Goal: Check status: Check status

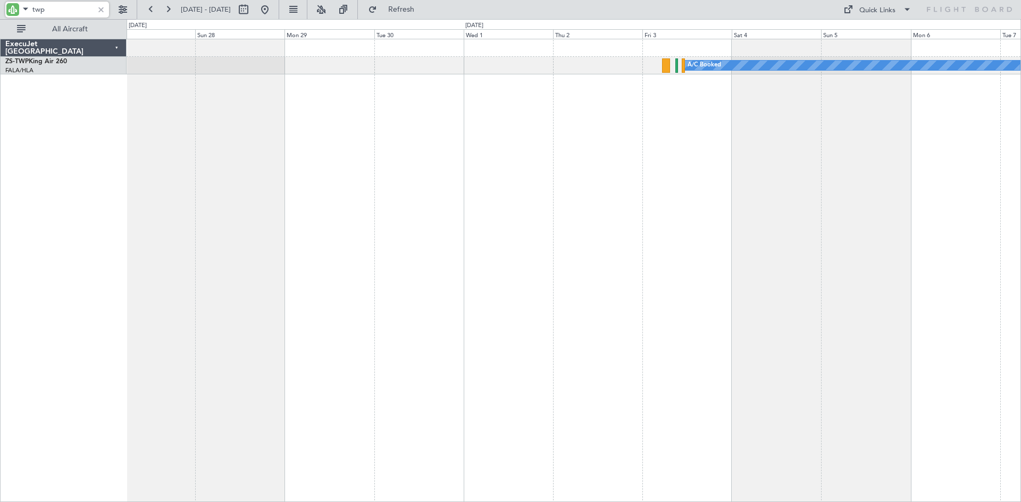
click at [55, 10] on input "twp" at bounding box center [62, 10] width 61 height 16
type input "t"
click at [273, 9] on button at bounding box center [264, 9] width 17 height 17
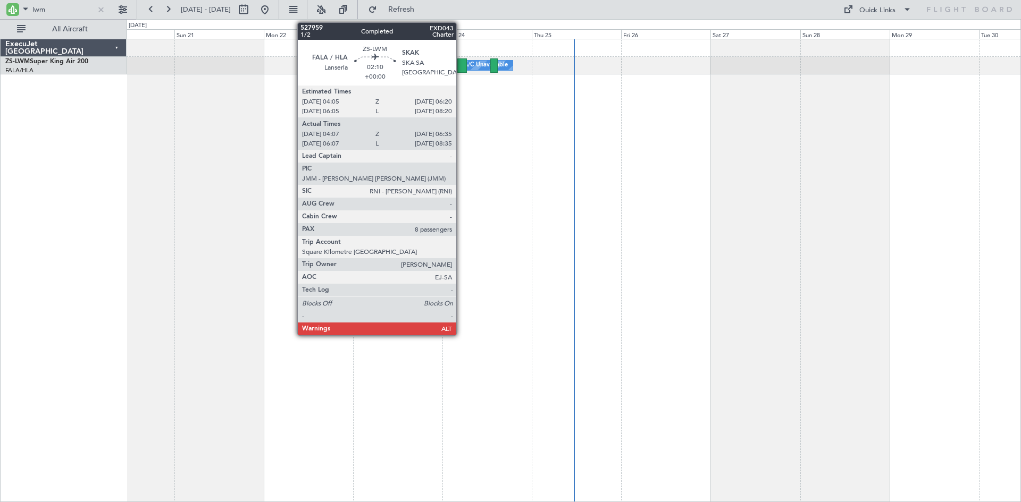
click at [461, 63] on div at bounding box center [462, 65] width 10 height 14
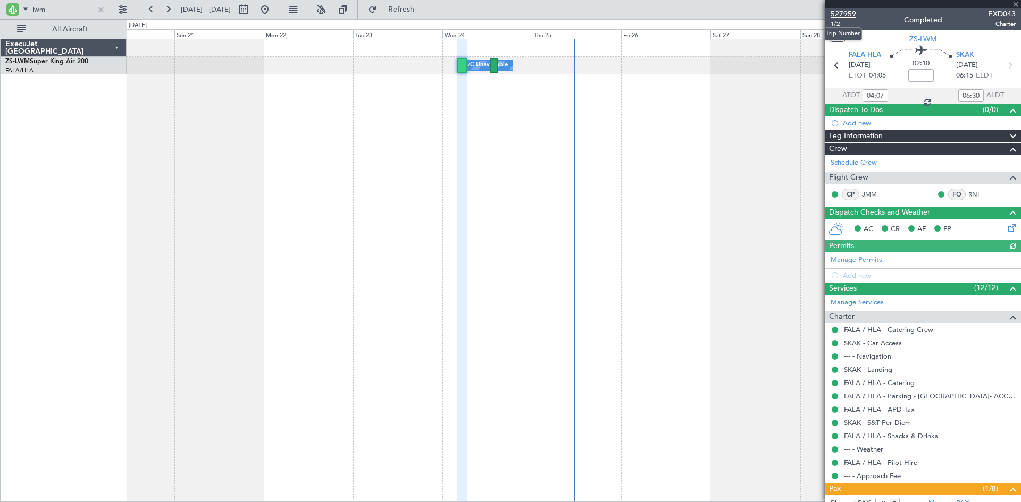
click at [842, 14] on span "527959" at bounding box center [844, 14] width 26 height 11
click at [60, 4] on input "lwm" at bounding box center [62, 10] width 61 height 16
type input "l"
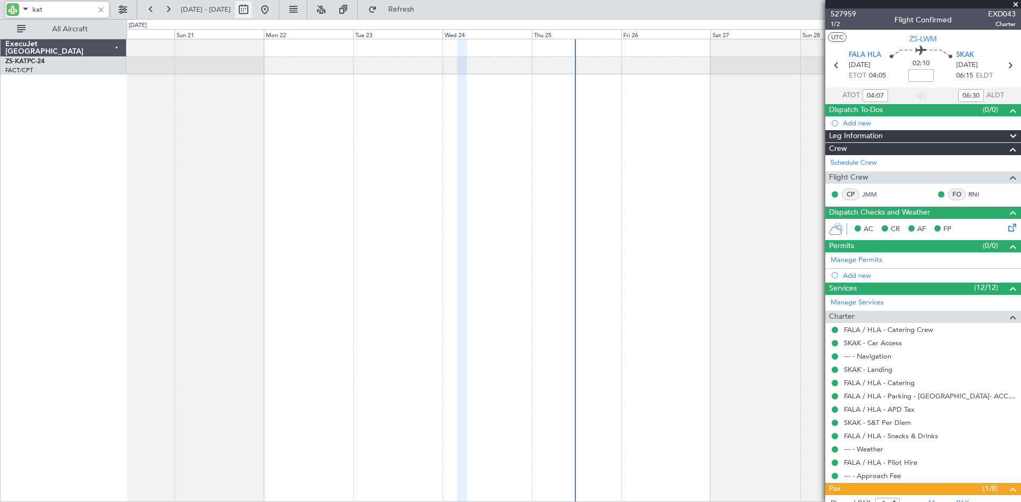
type input "kat"
click at [252, 4] on button at bounding box center [243, 9] width 17 height 17
select select "9"
select select "2025"
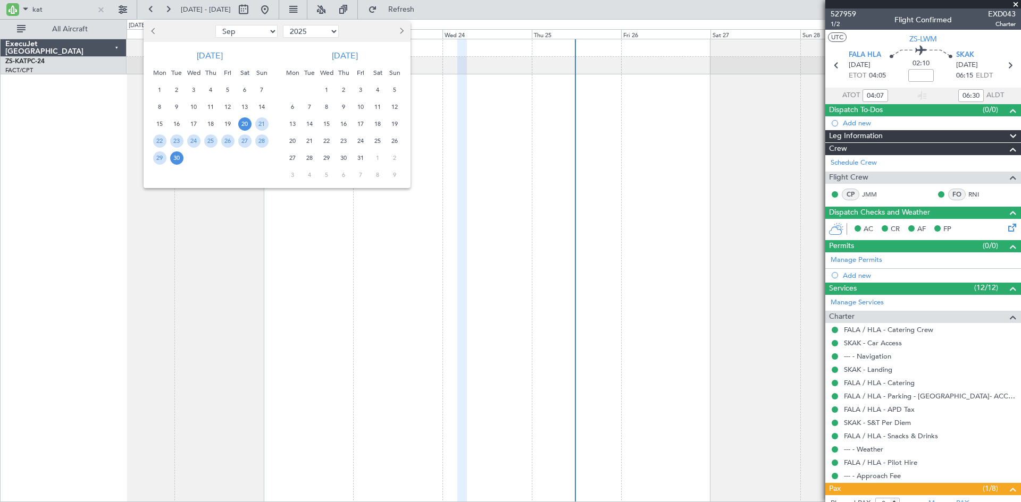
click at [405, 31] on button "Next month" at bounding box center [401, 31] width 12 height 17
click at [362, 107] on span "12" at bounding box center [360, 106] width 13 height 13
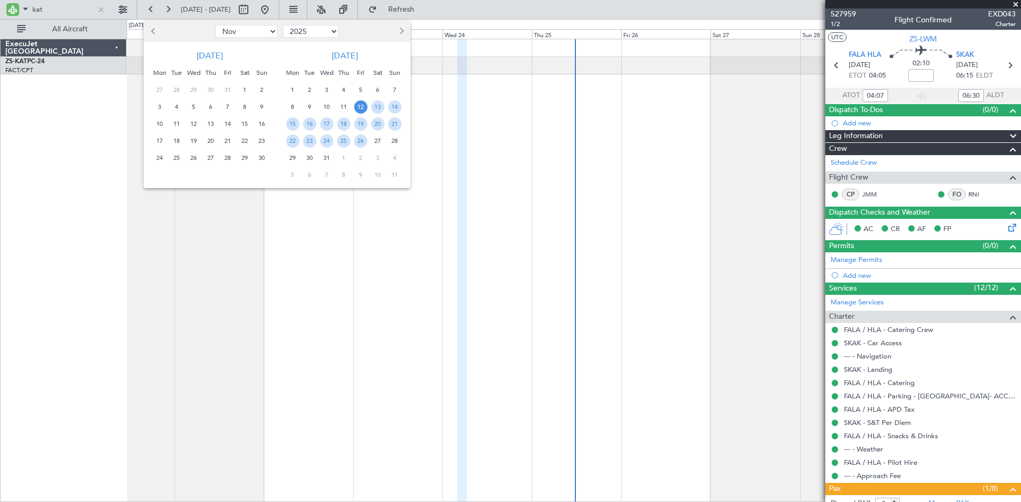
click at [362, 107] on span "12" at bounding box center [360, 106] width 13 height 13
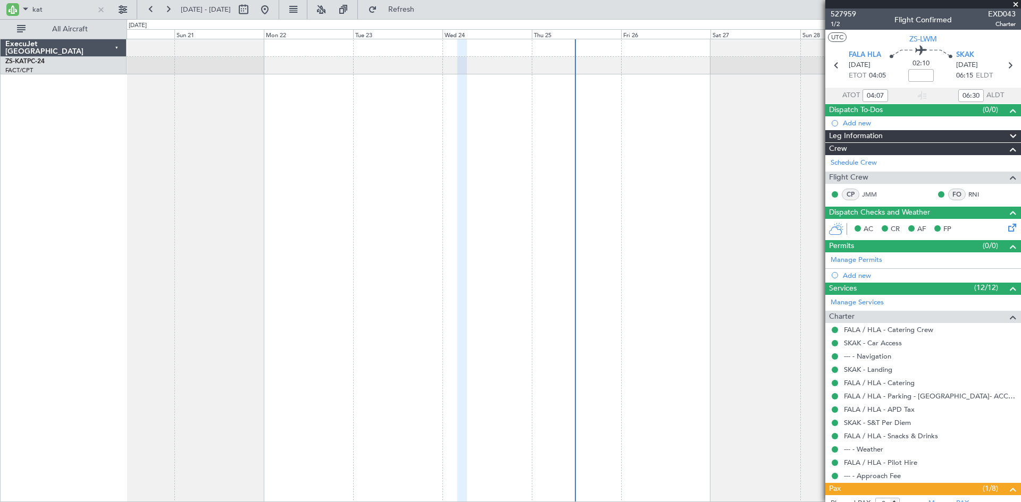
select select "12"
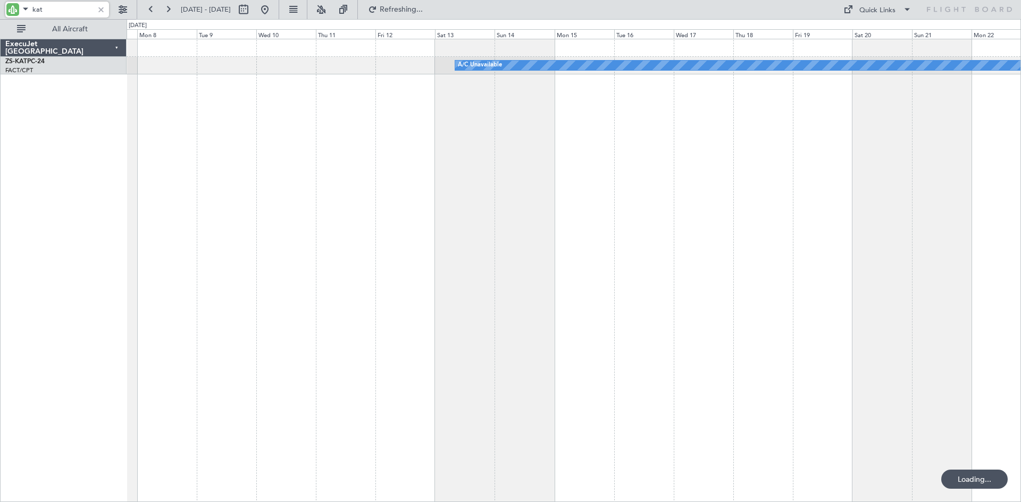
click at [64, 12] on input "kat" at bounding box center [62, 10] width 61 height 16
type input "k"
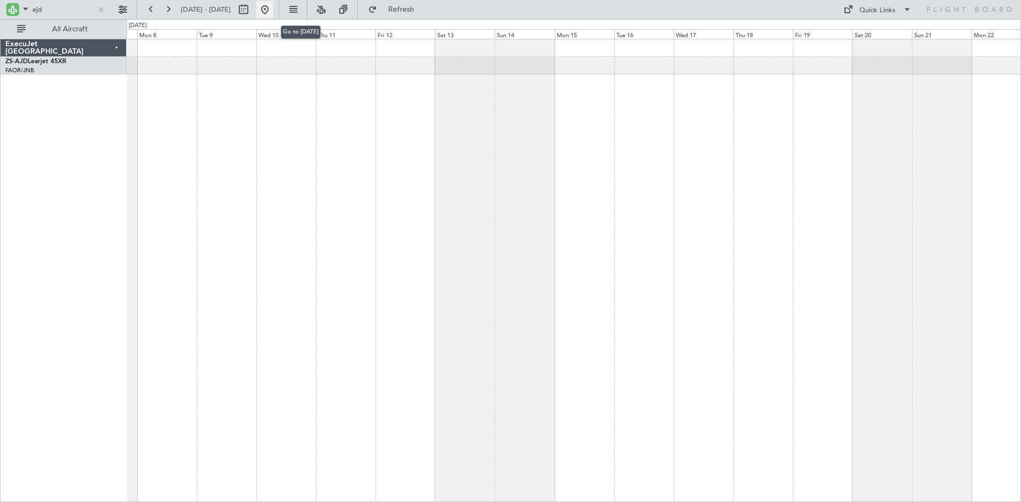
click at [273, 6] on button at bounding box center [264, 9] width 17 height 17
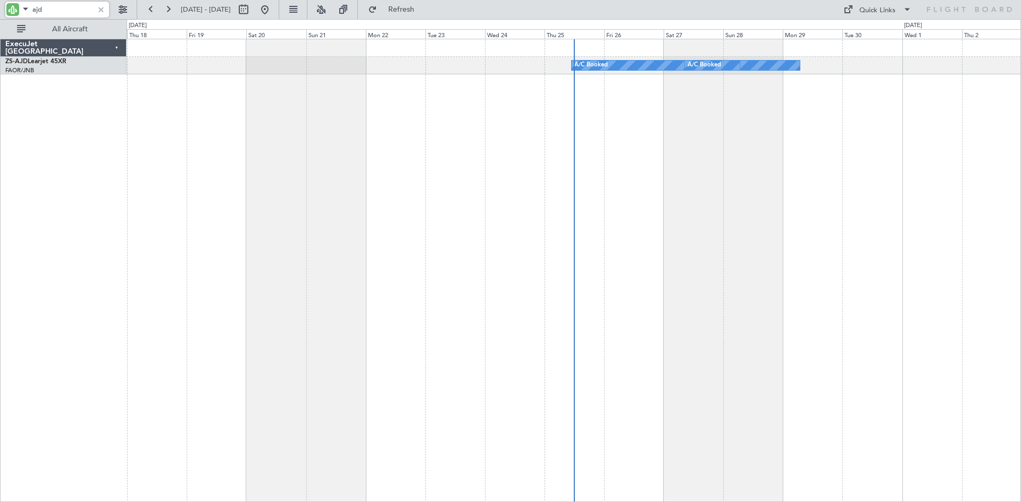
drag, startPoint x: 44, startPoint y: 10, endPoint x: 19, endPoint y: 6, distance: 24.7
click at [19, 6] on div "ajd" at bounding box center [57, 10] width 104 height 16
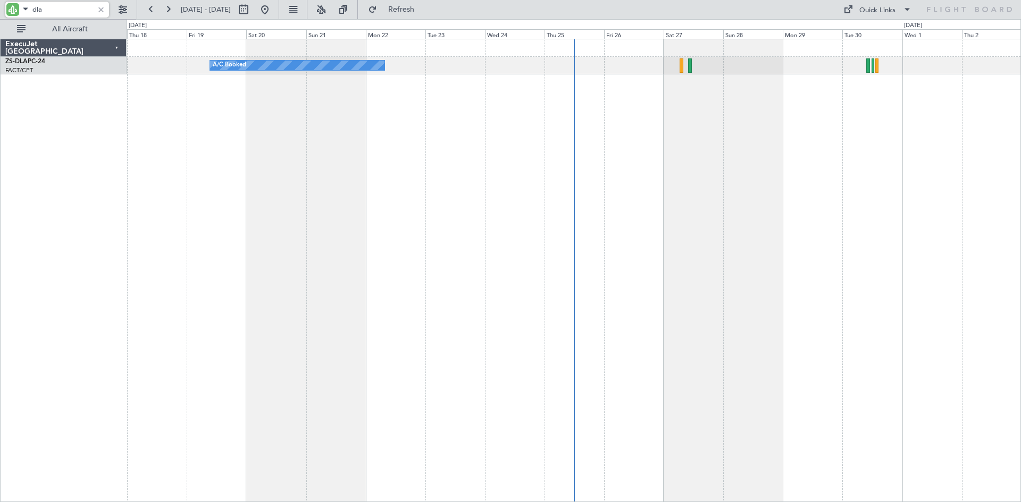
type input "dla"
